Goal: Task Accomplishment & Management: Use online tool/utility

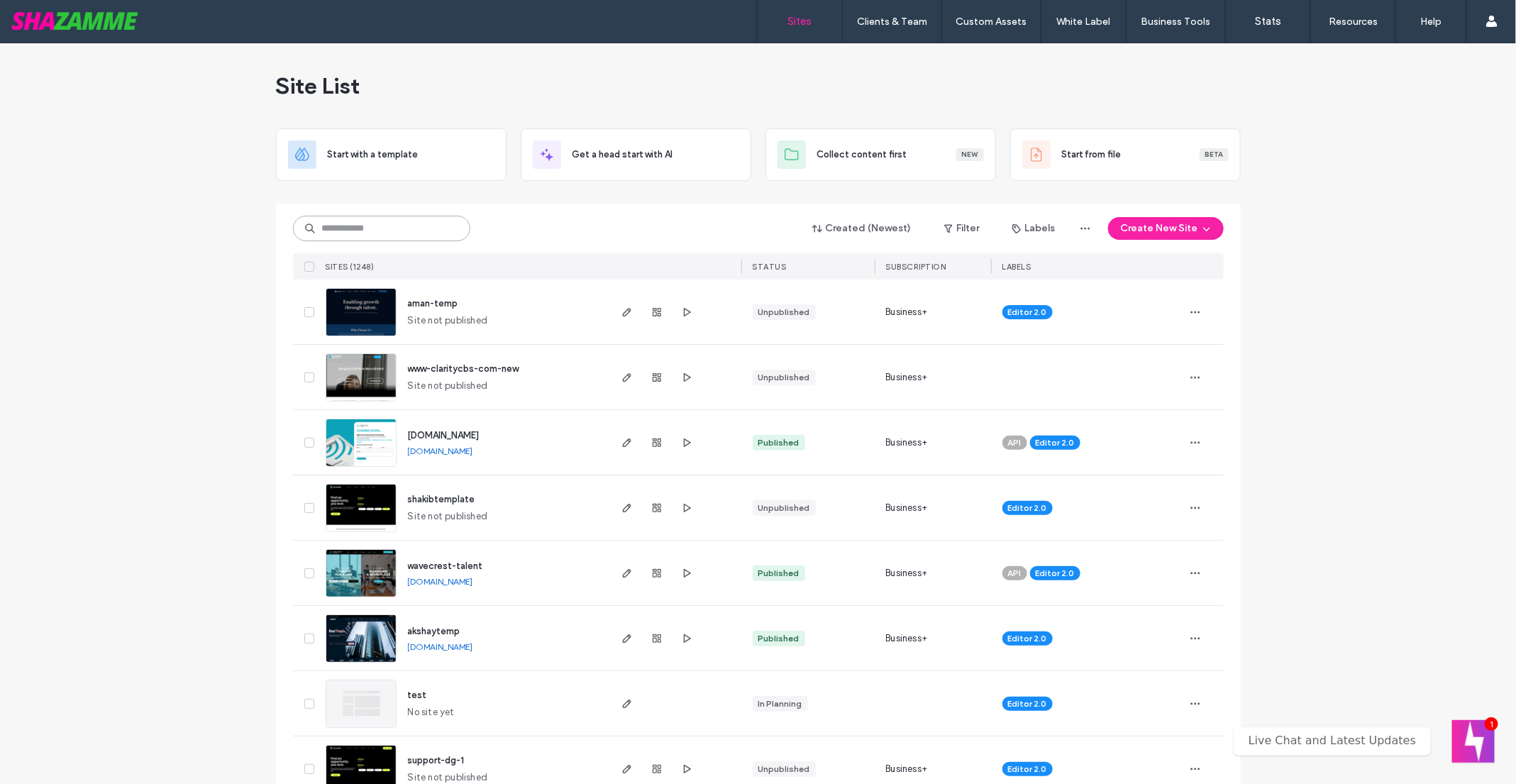
click at [367, 222] on input at bounding box center [381, 228] width 177 height 26
click at [354, 224] on input at bounding box center [381, 228] width 177 height 26
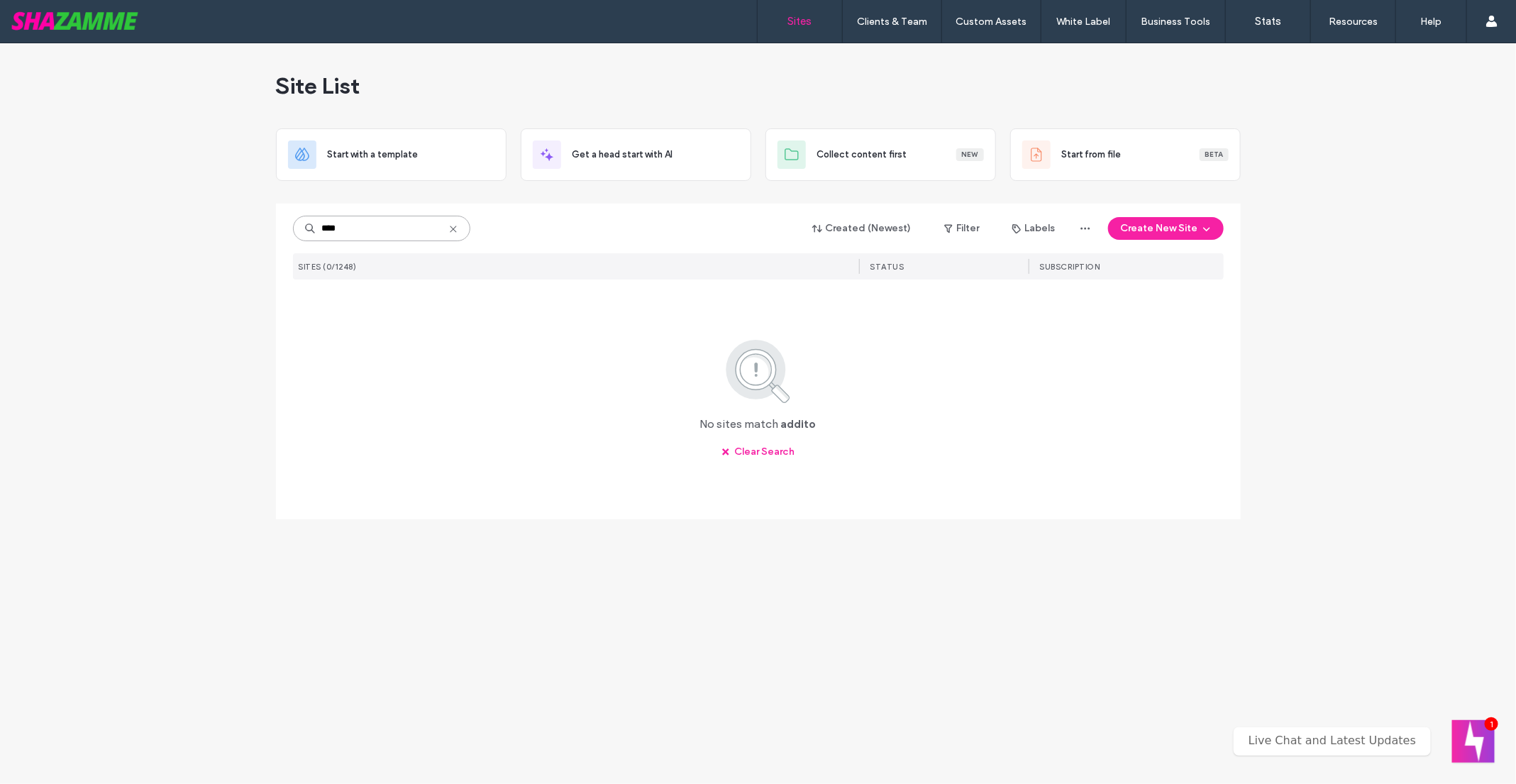
type input "****"
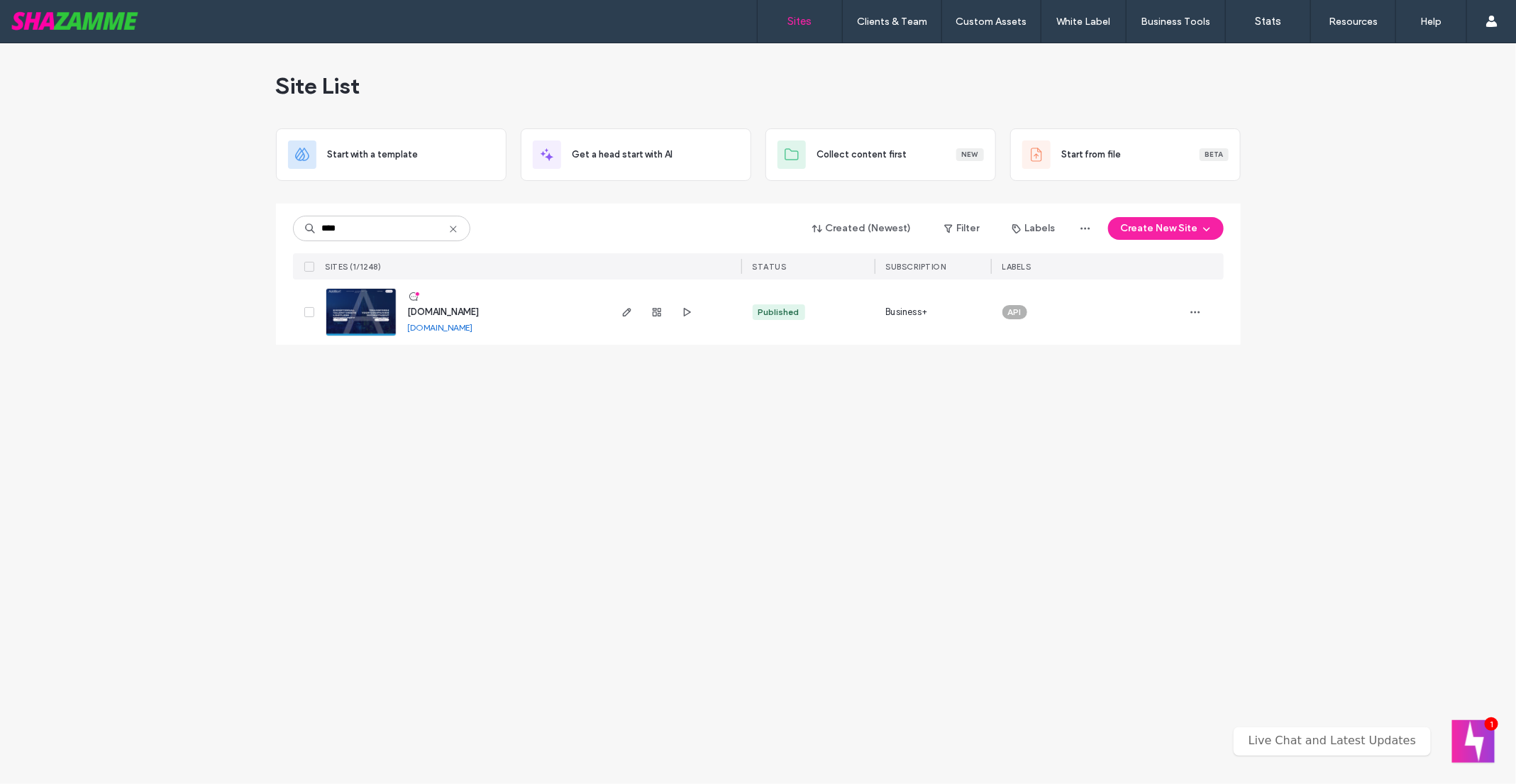
click at [356, 300] on img at bounding box center [361, 336] width 69 height 97
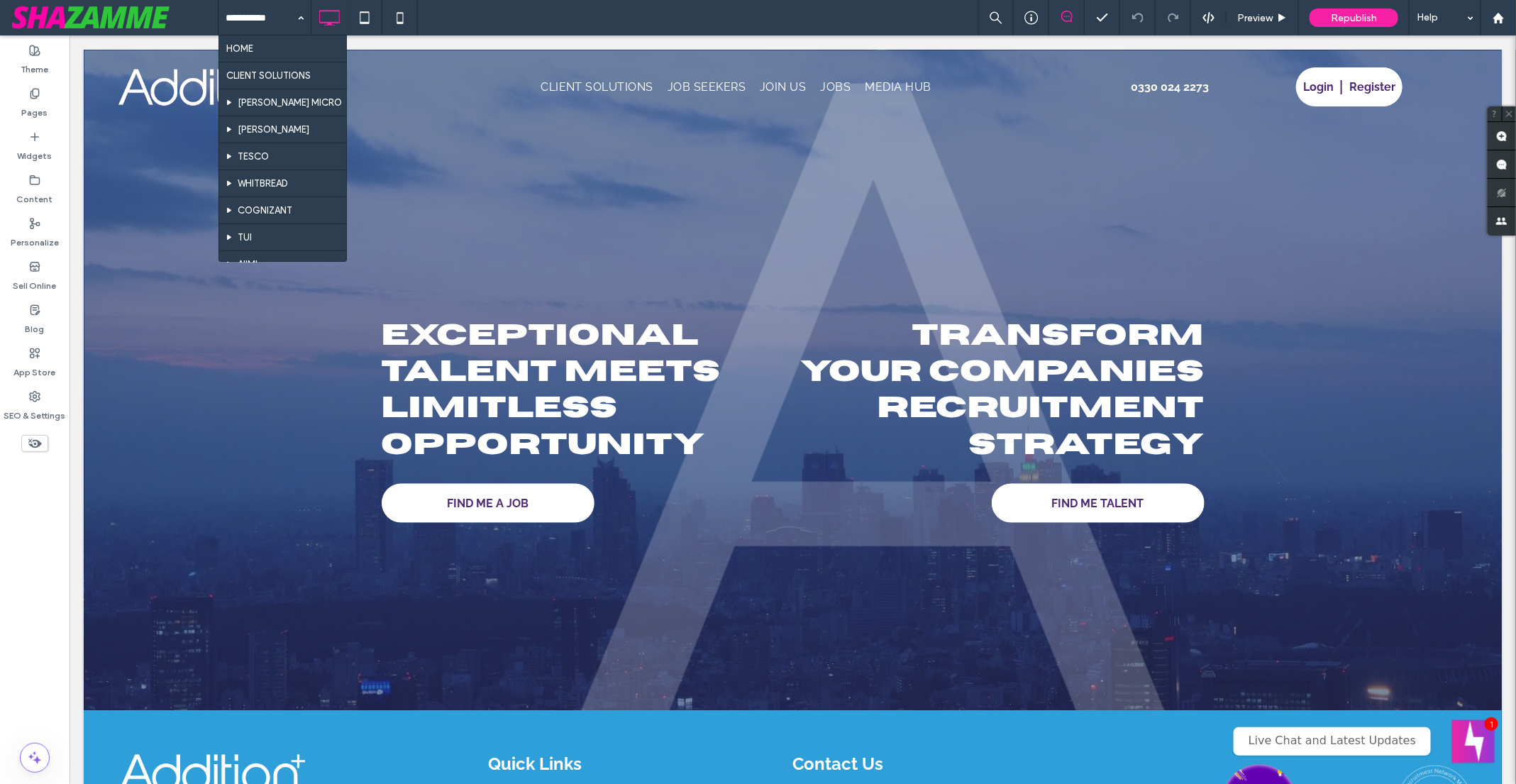
click at [284, 24] on div at bounding box center [758, 392] width 1516 height 784
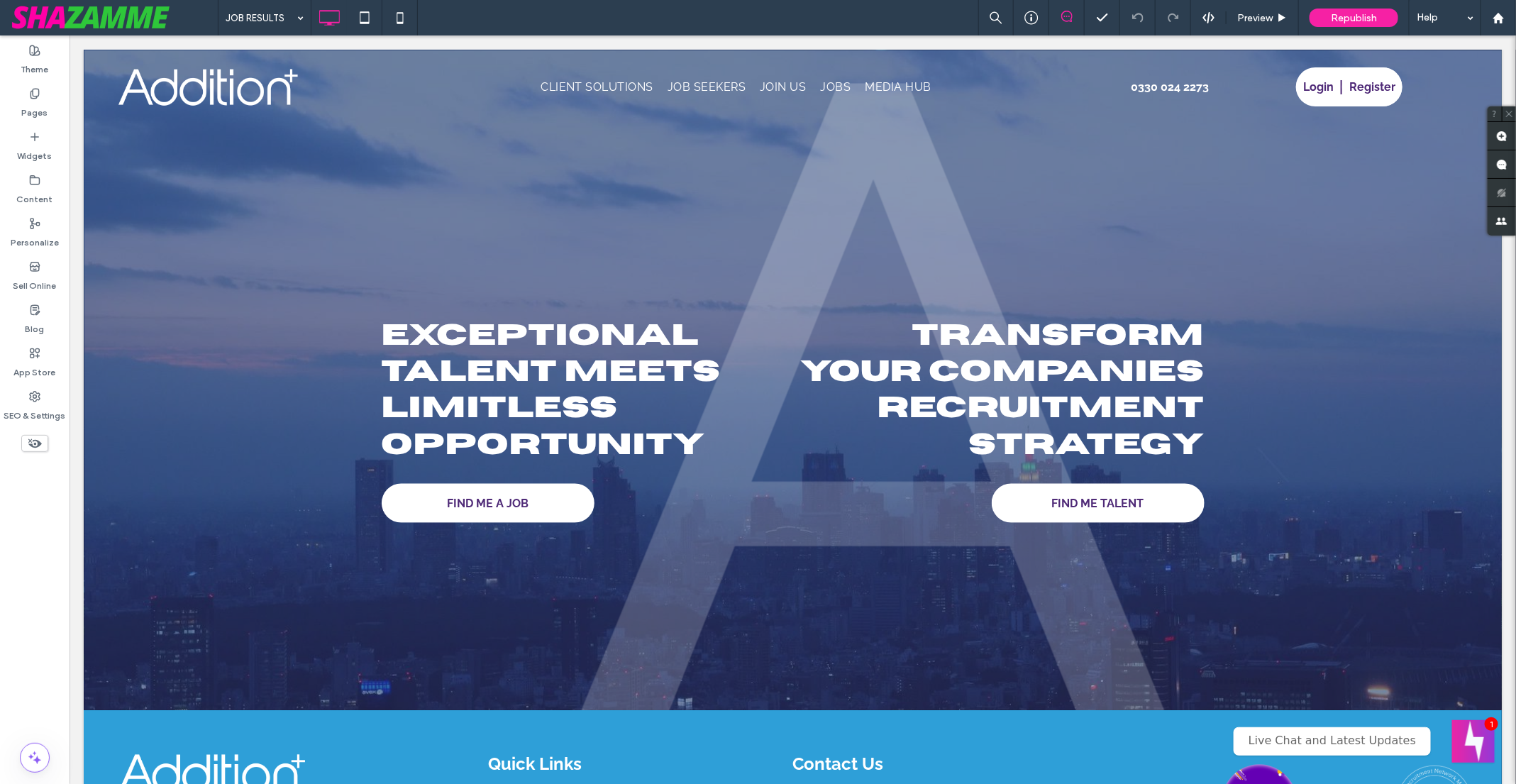
click at [43, 119] on div at bounding box center [758, 392] width 1516 height 784
click at [37, 103] on div at bounding box center [758, 392] width 1516 height 784
click at [285, 31] on div at bounding box center [758, 392] width 1516 height 784
click at [285, 28] on div at bounding box center [758, 392] width 1516 height 784
click at [255, 15] on div at bounding box center [758, 392] width 1516 height 784
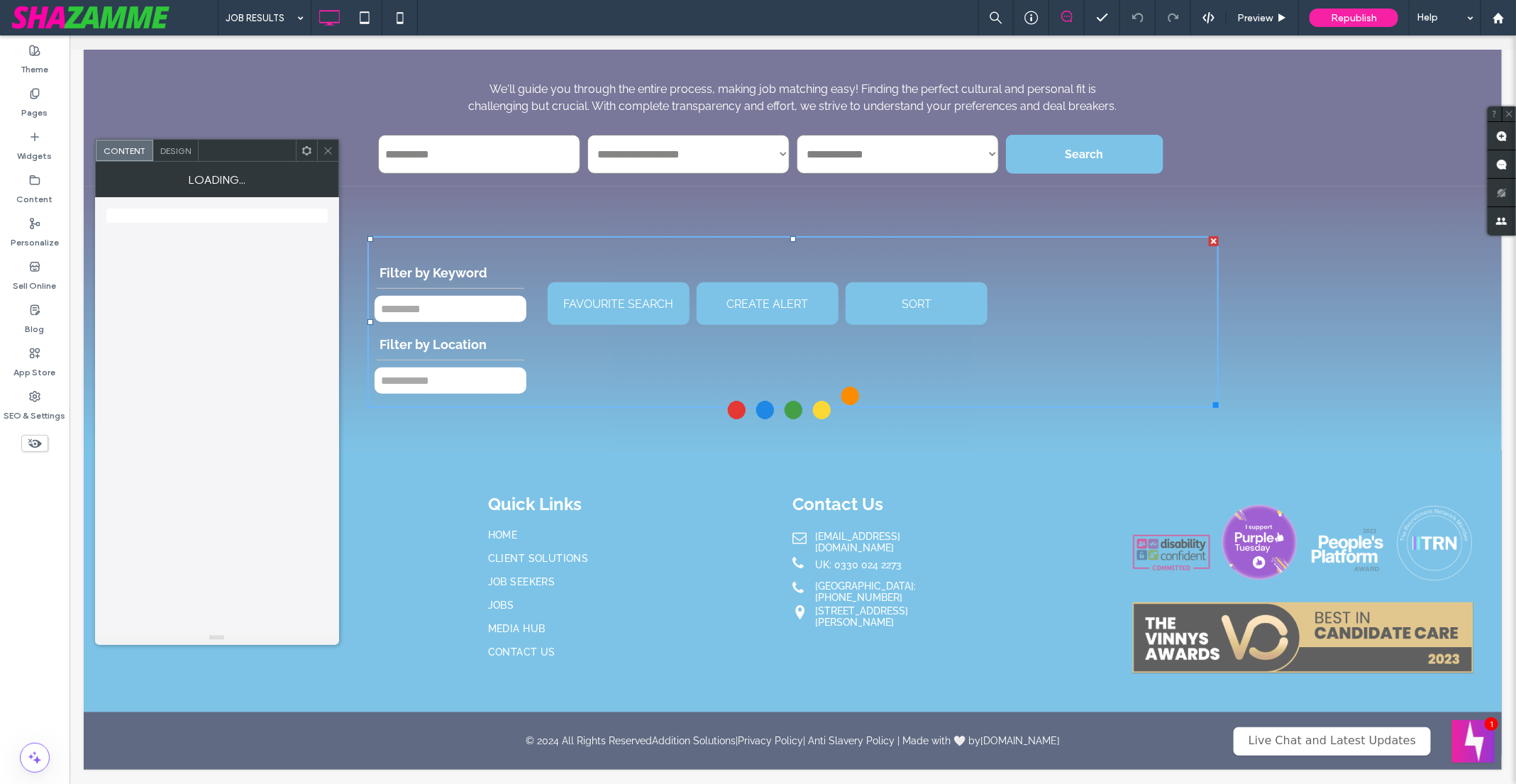
click at [327, 148] on icon at bounding box center [328, 150] width 10 height 10
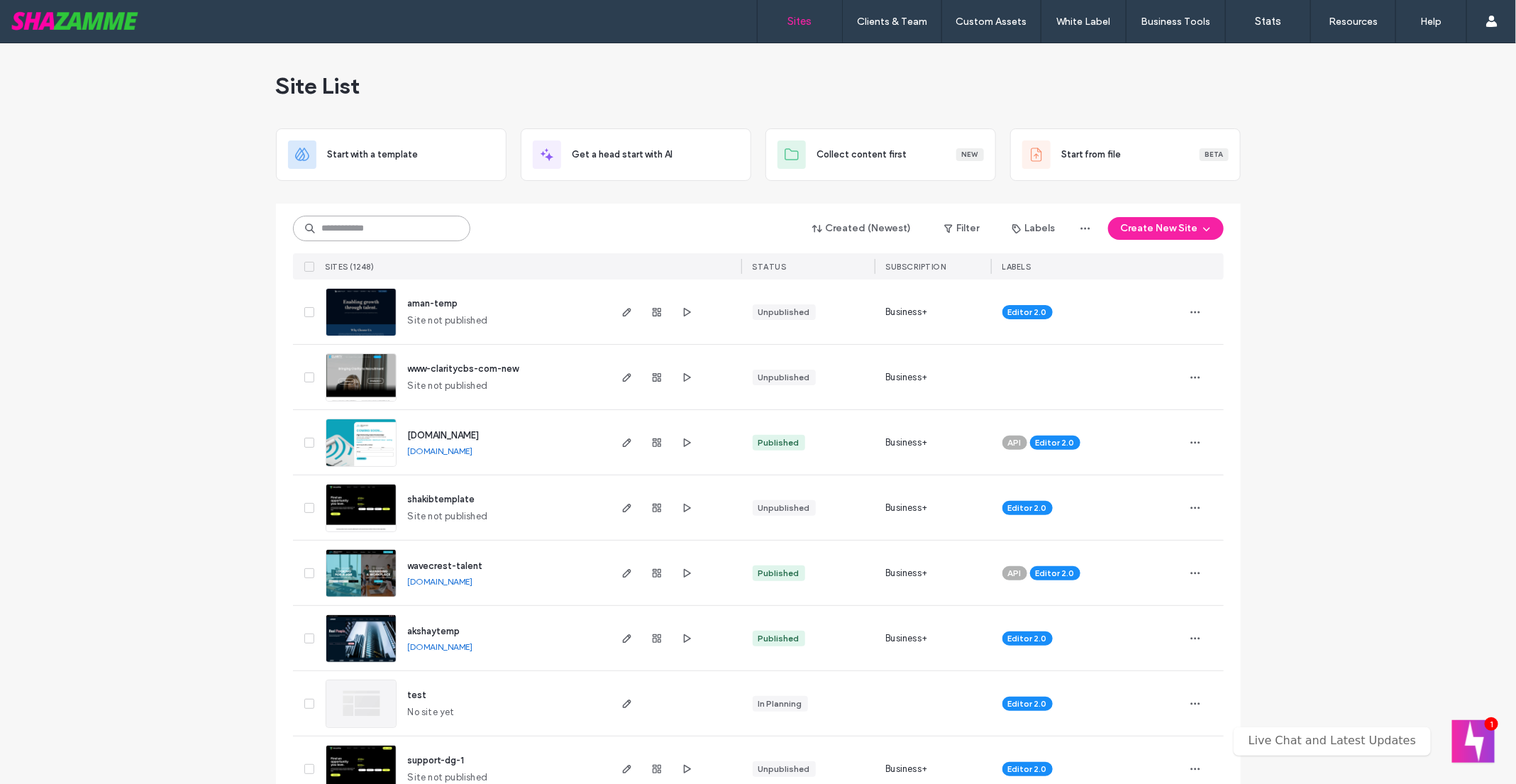
click at [333, 227] on input at bounding box center [381, 228] width 177 height 26
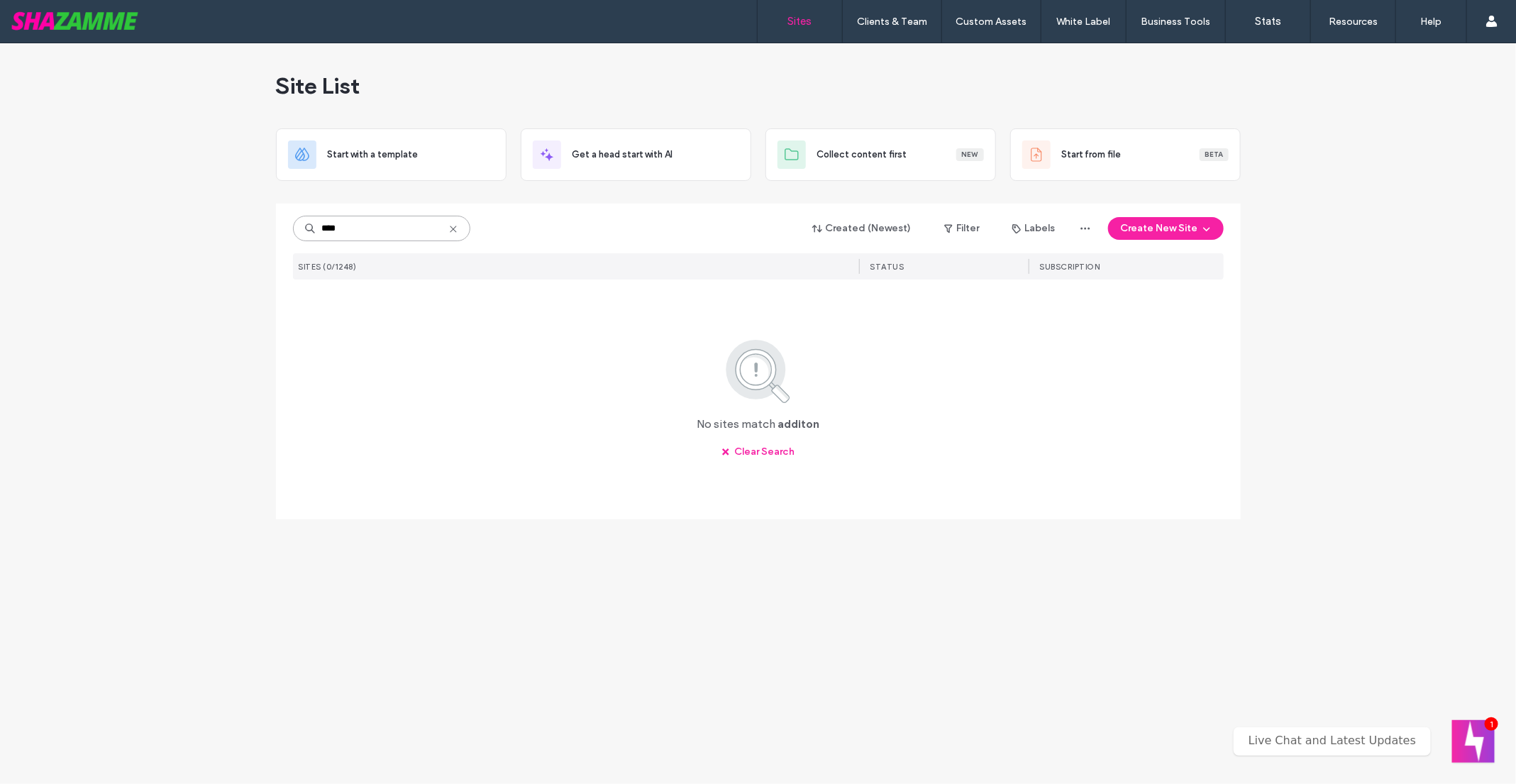
type input "****"
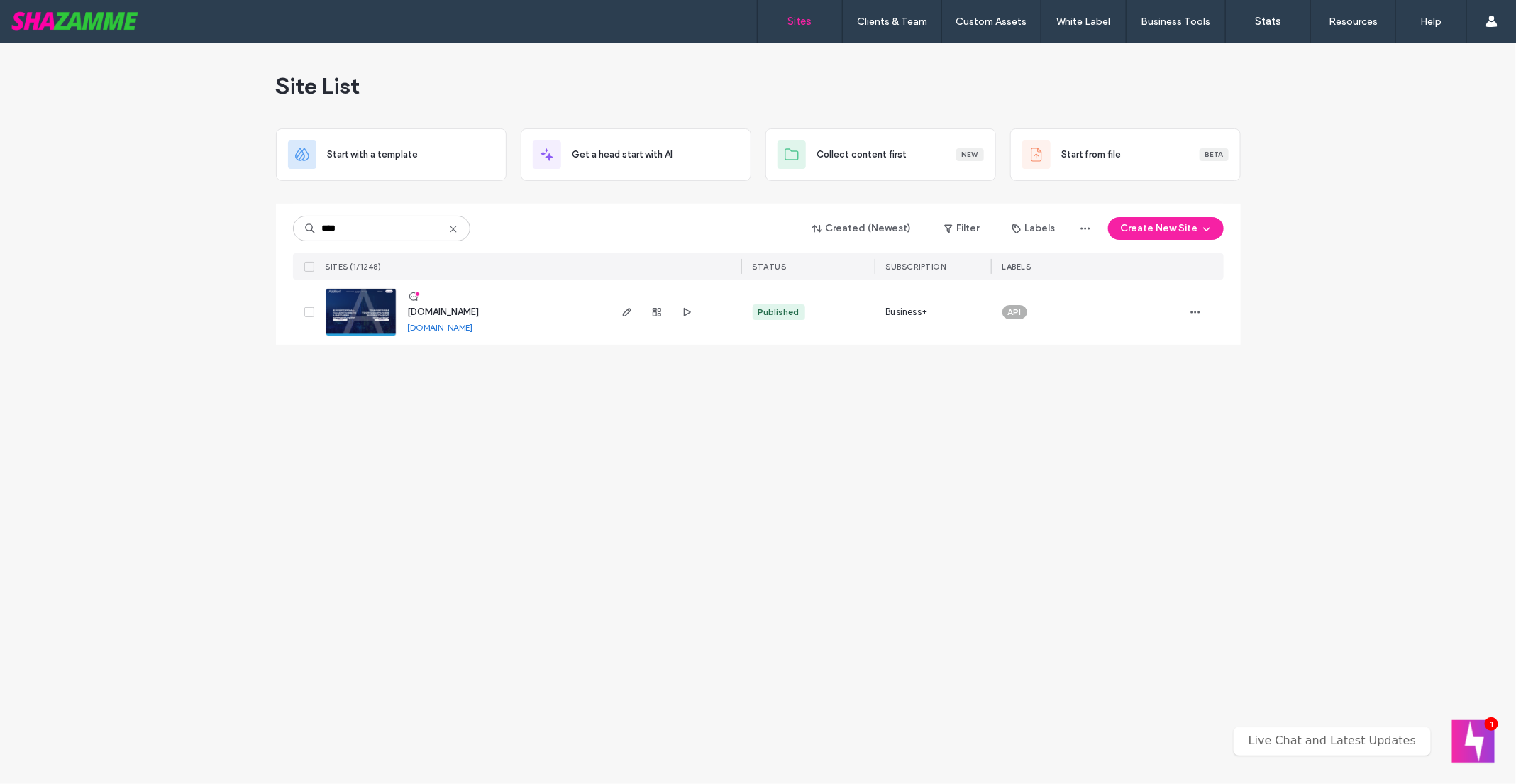
click at [347, 298] on link at bounding box center [361, 311] width 71 height 48
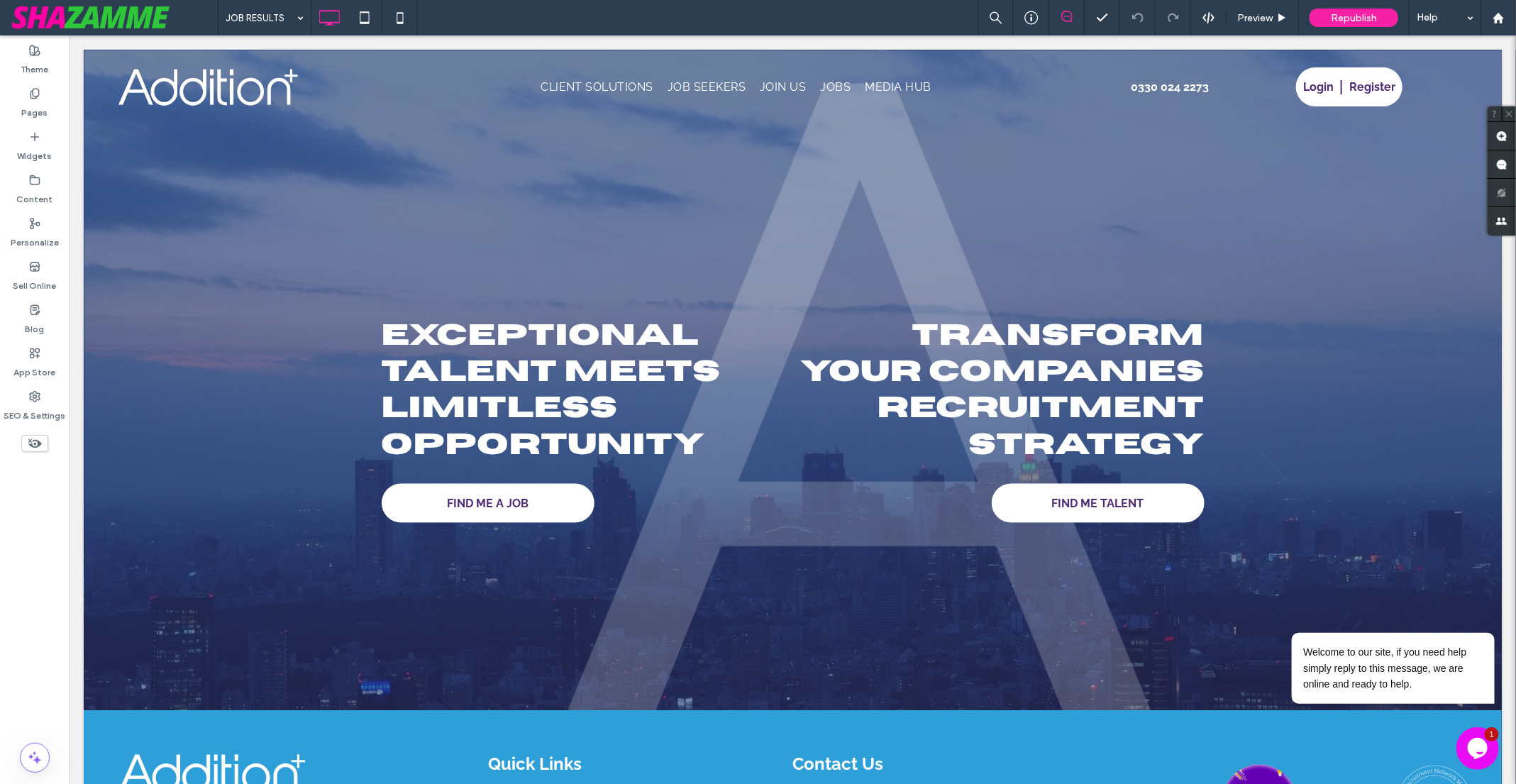
click at [280, 17] on div at bounding box center [758, 392] width 1516 height 784
click at [1489, 608] on icon "Chat attention grabber" at bounding box center [1485, 611] width 13 height 13
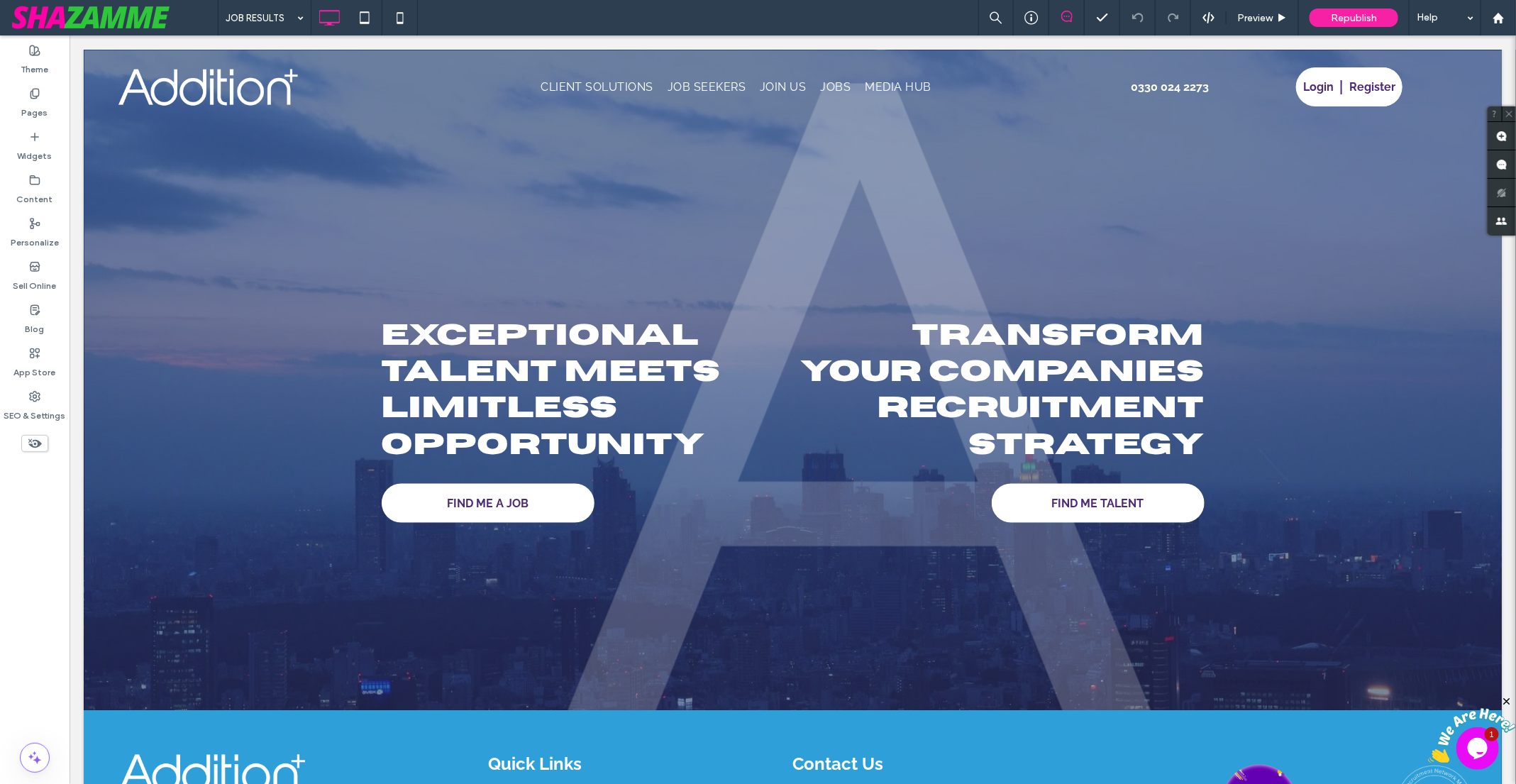
click at [44, 109] on div at bounding box center [758, 392] width 1516 height 784
click at [35, 96] on div at bounding box center [758, 392] width 1516 height 784
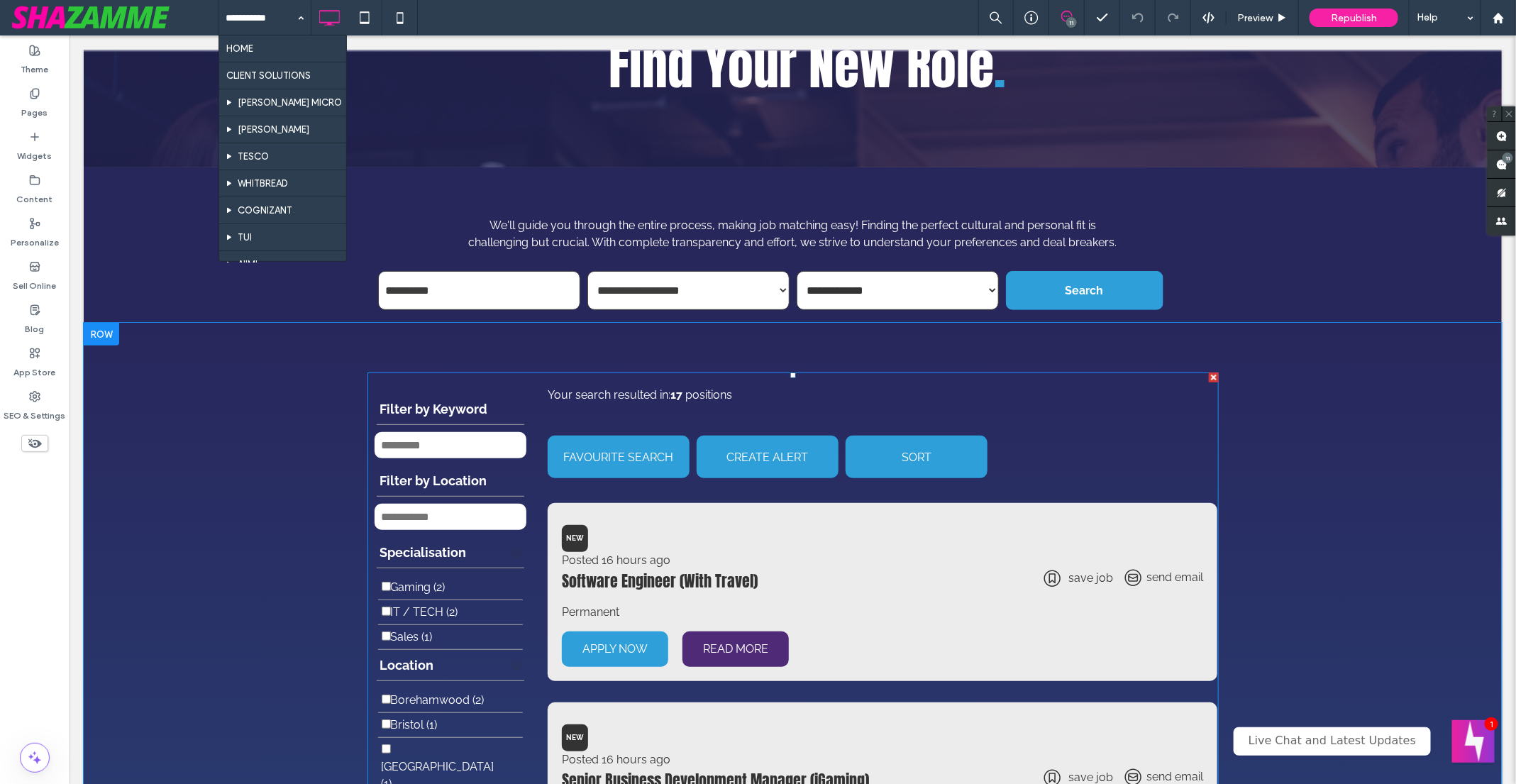
scroll to position [6, 0]
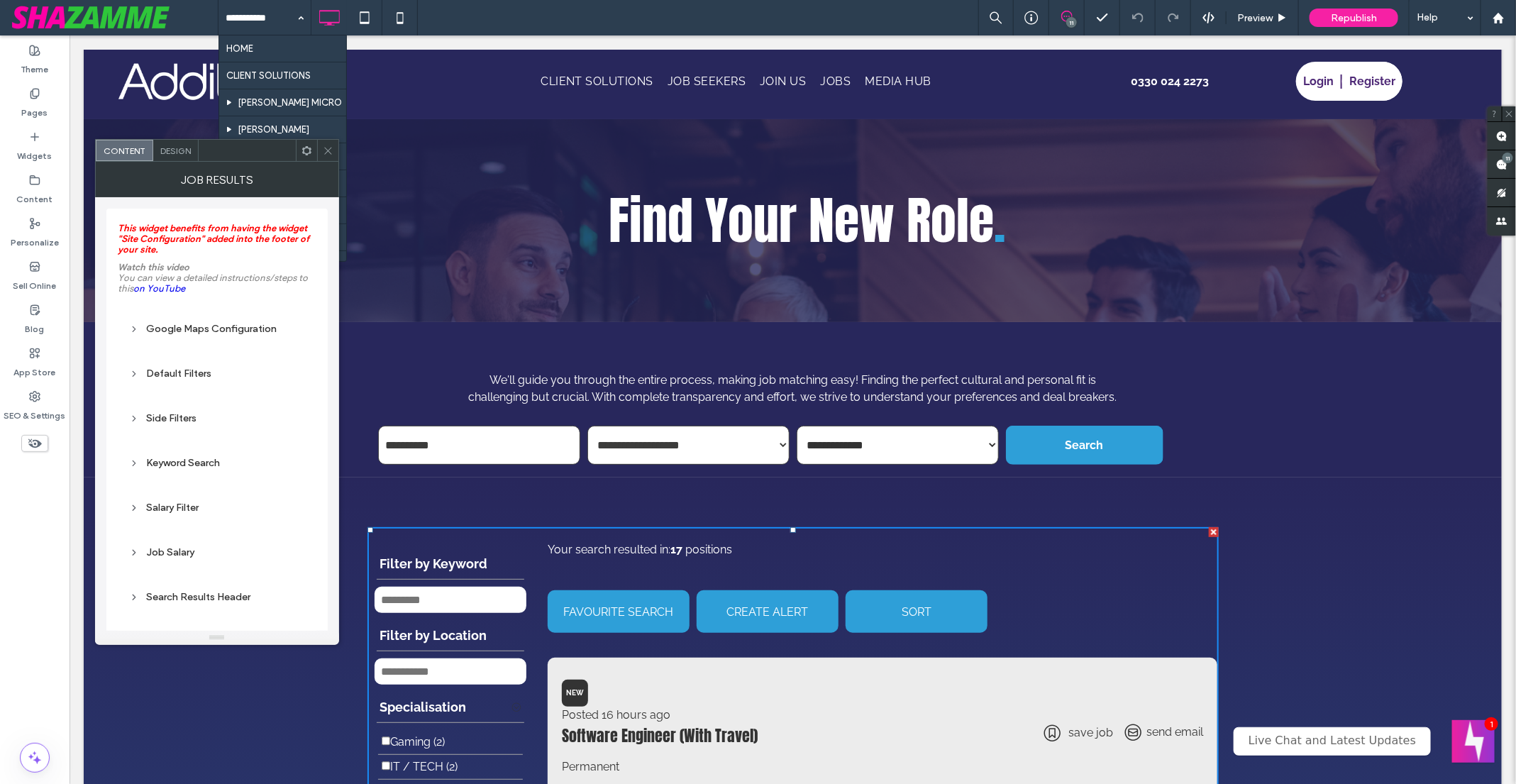
scroll to position [12, 0]
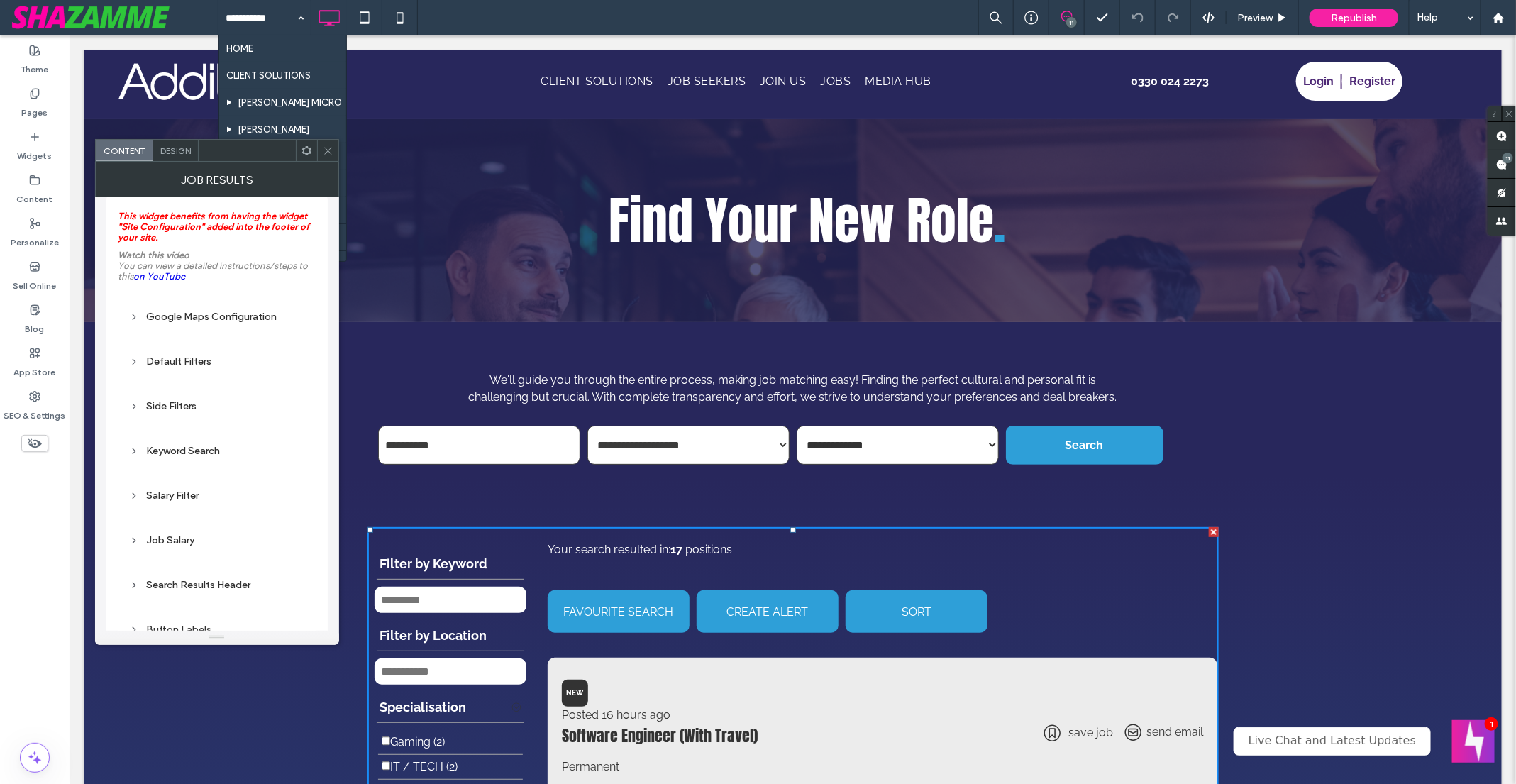
click at [186, 359] on div "Default Filters" at bounding box center [217, 361] width 176 height 12
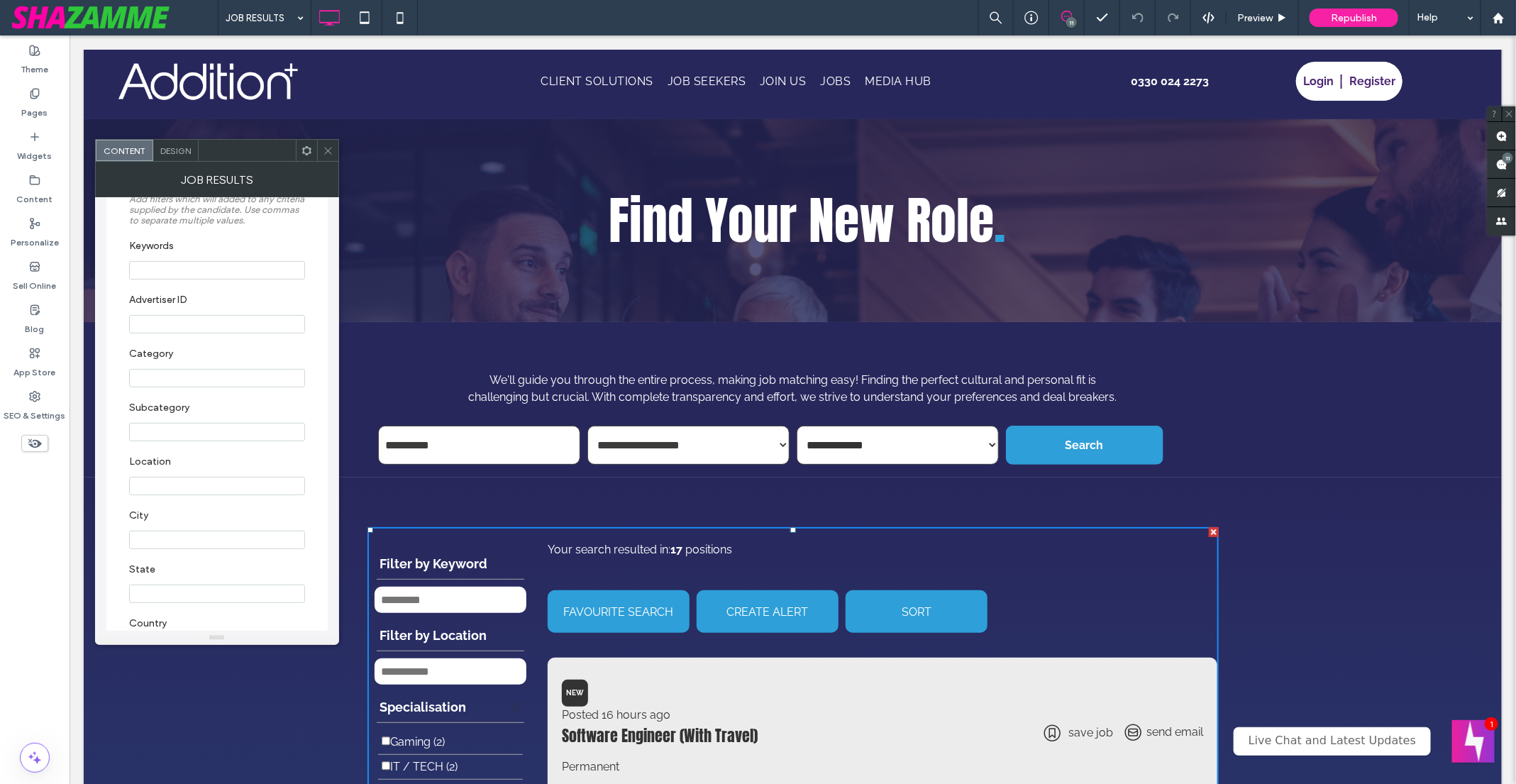
scroll to position [179, 0]
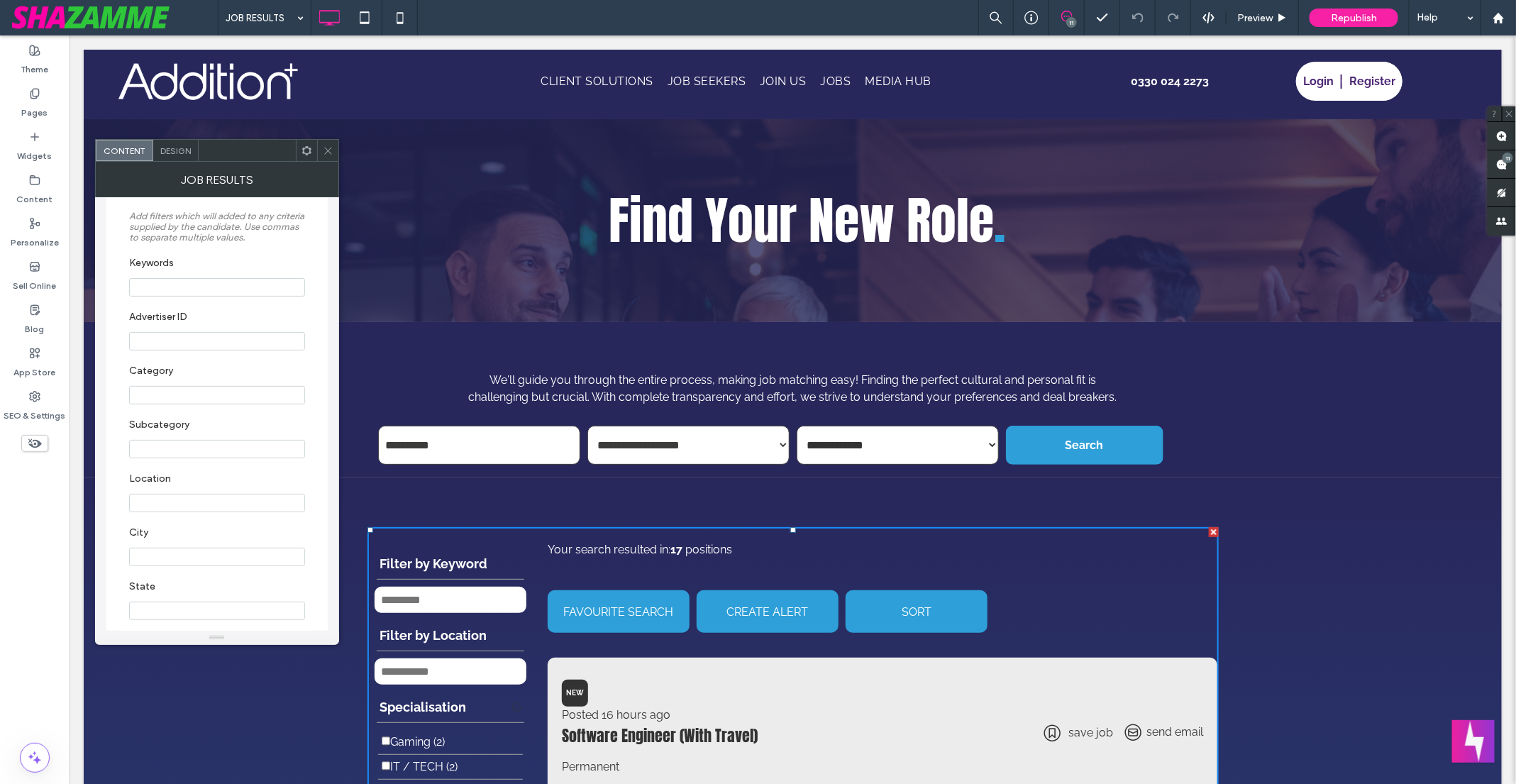
click at [156, 336] on section "Advertiser ID" at bounding box center [217, 330] width 176 height 54
click at [159, 350] on input "Advertiser ID" at bounding box center [217, 341] width 176 height 18
type input "*"
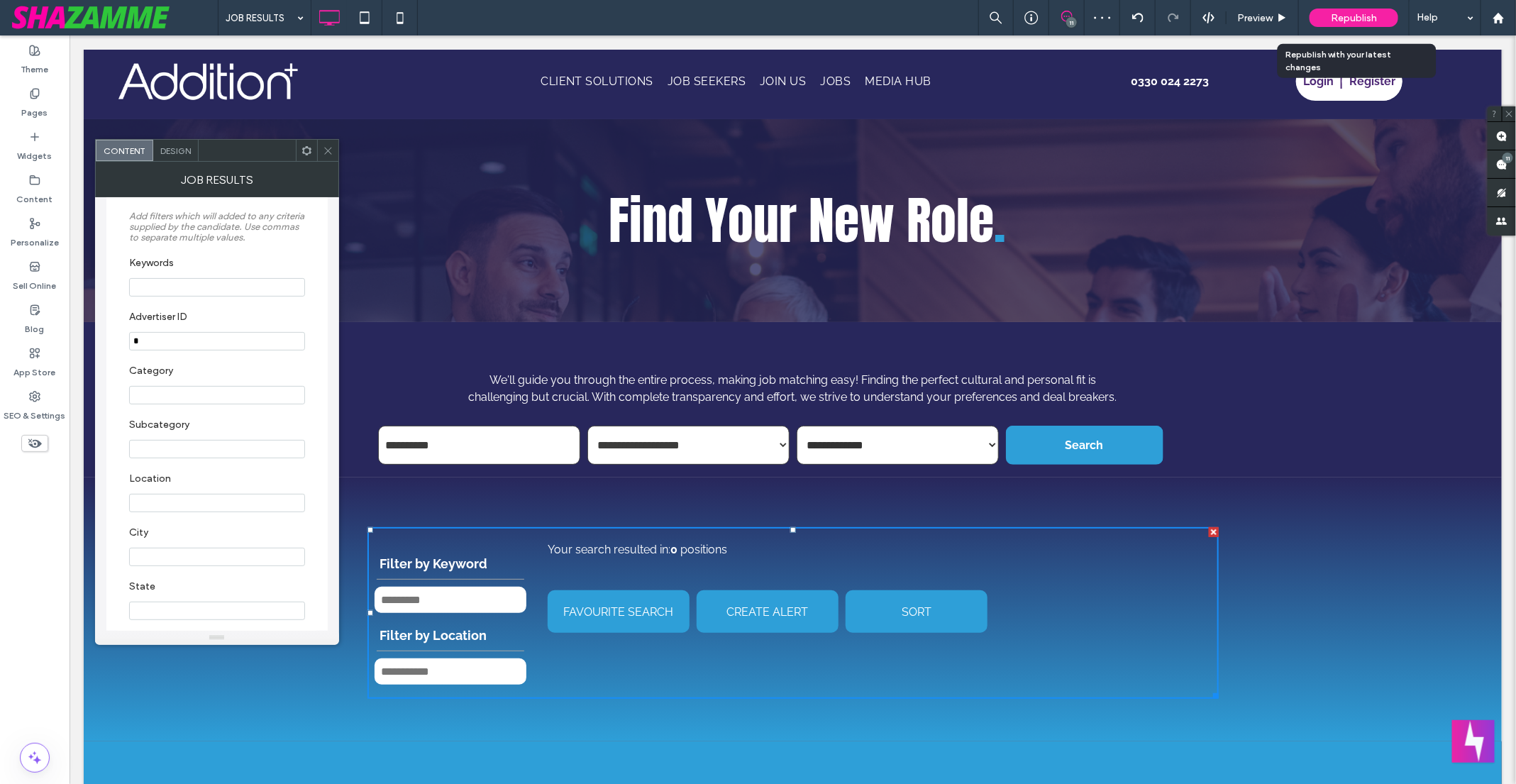
click at [1336, 13] on span "Republish" at bounding box center [1354, 18] width 46 height 12
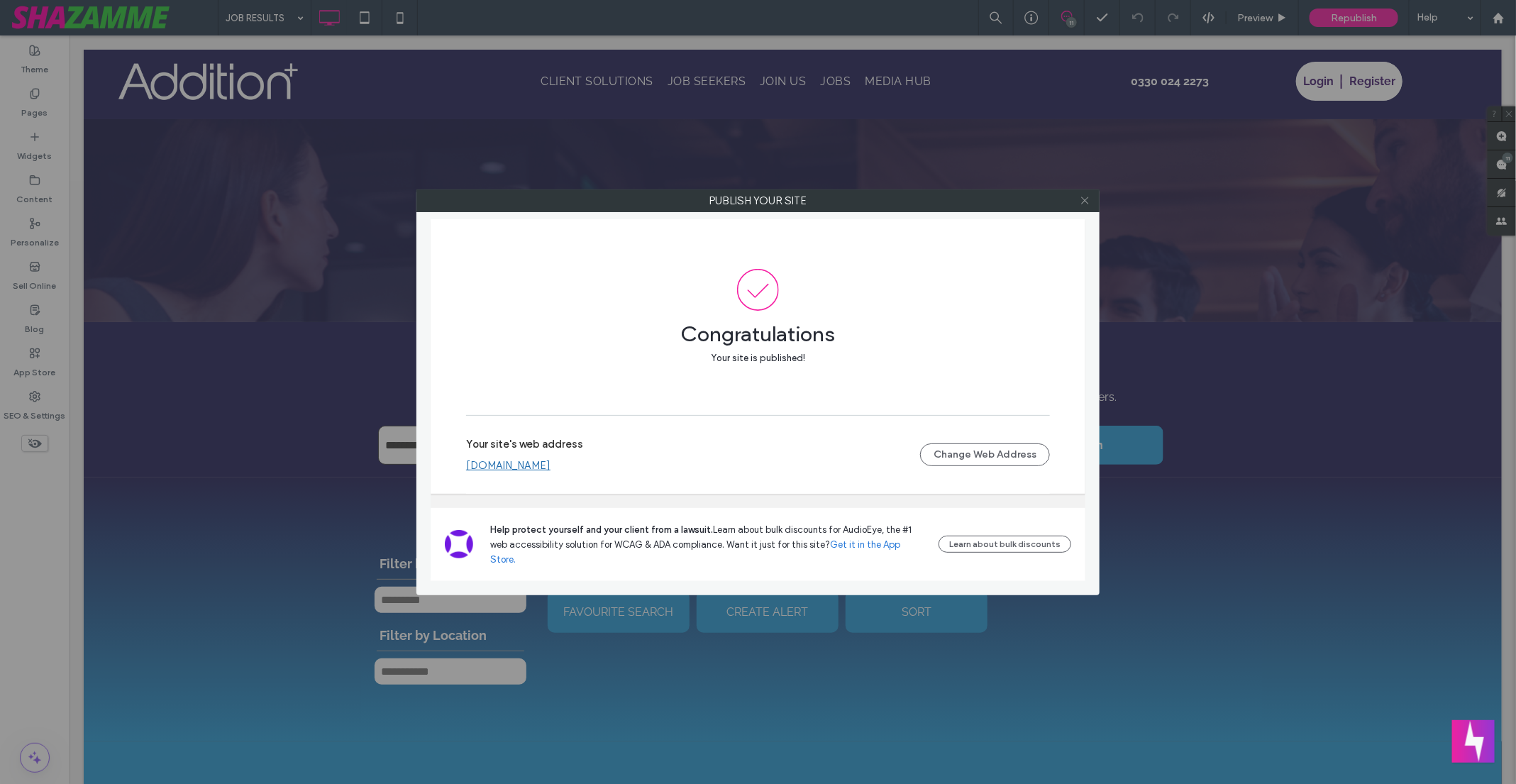
click at [1086, 201] on use at bounding box center [1084, 201] width 7 height 7
